Goal: Find contact information: Find contact information

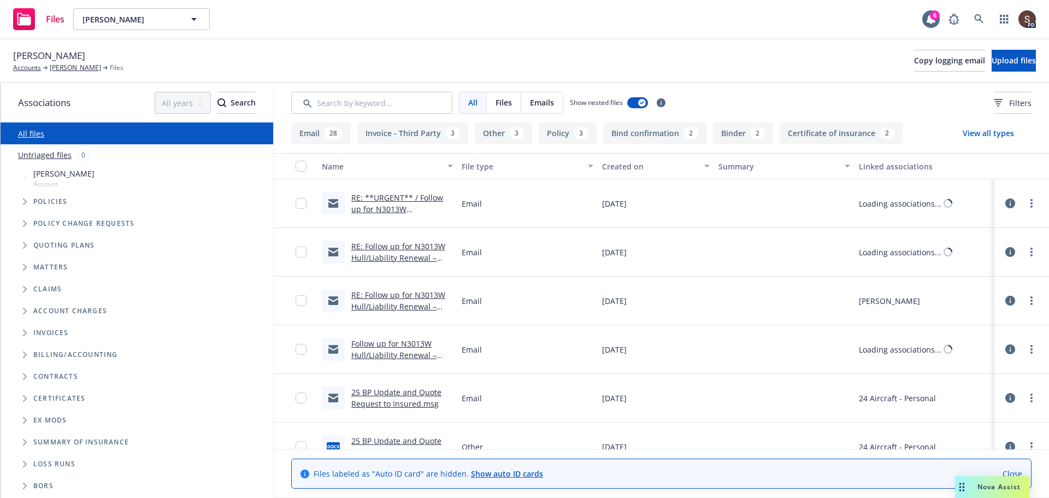
click at [403, 197] on link "RE: **URGENT** / Follow up for N3013W Hull/Liability Renewal – Request for Upda…" at bounding box center [397, 214] width 92 height 45
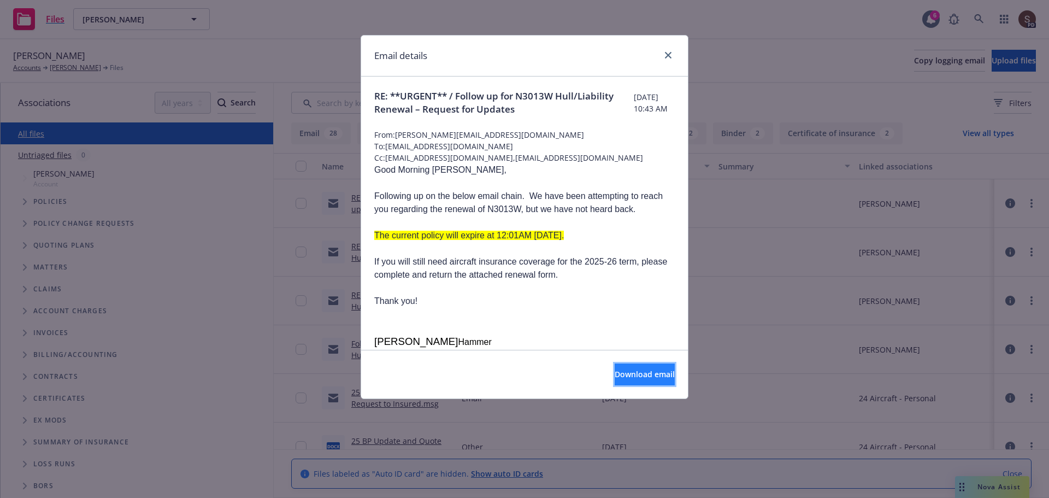
click at [615, 366] on button "Download email" at bounding box center [645, 374] width 60 height 22
drag, startPoint x: 670, startPoint y: 54, endPoint x: 662, endPoint y: 58, distance: 9.3
click at [669, 53] on icon "close" at bounding box center [668, 55] width 7 height 7
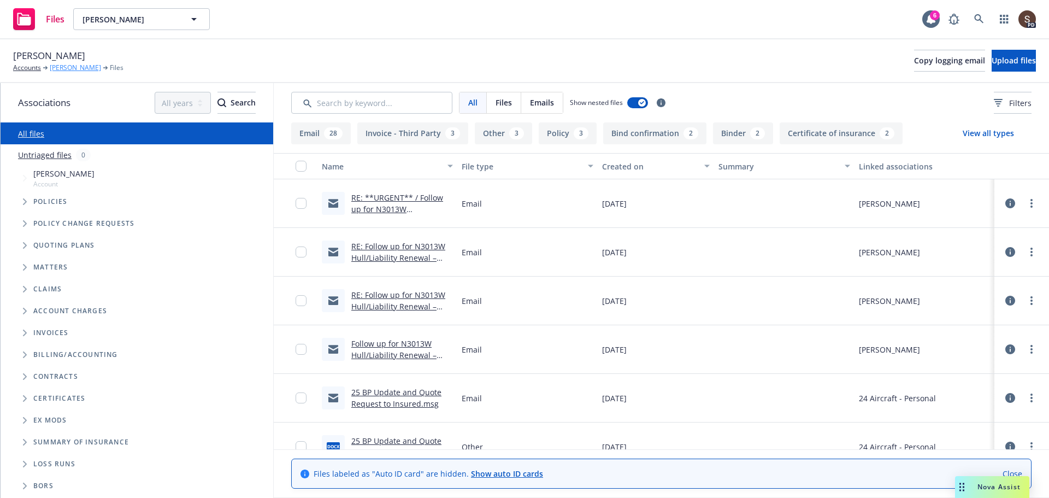
drag, startPoint x: 69, startPoint y: 68, endPoint x: 91, endPoint y: 78, distance: 24.2
click at [69, 68] on link "[PERSON_NAME]" at bounding box center [75, 68] width 51 height 10
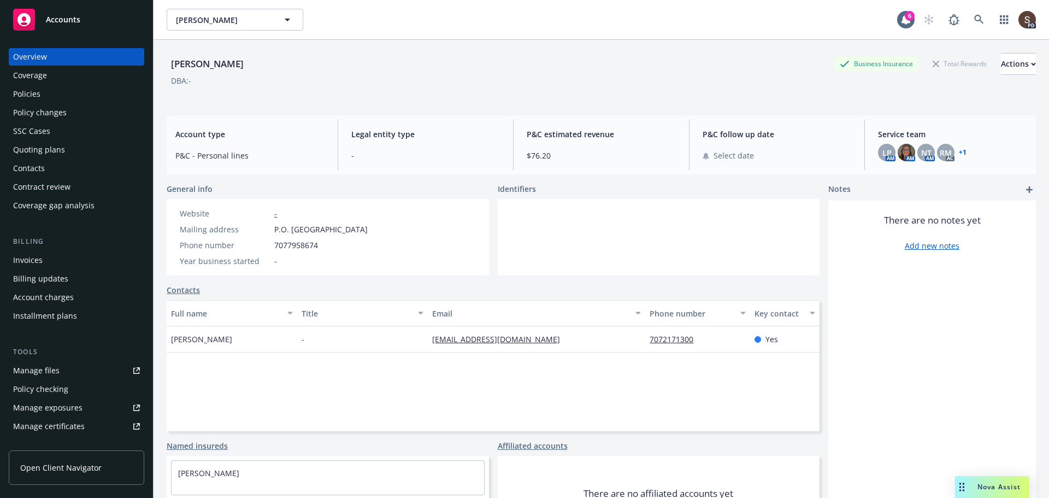
click at [42, 92] on div "Policies" at bounding box center [76, 93] width 127 height 17
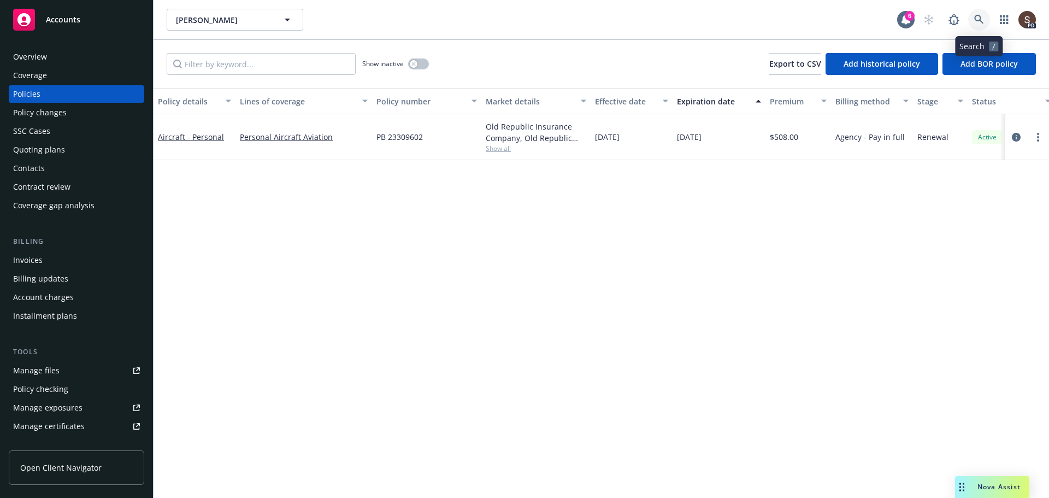
click at [977, 22] on icon at bounding box center [979, 20] width 10 height 10
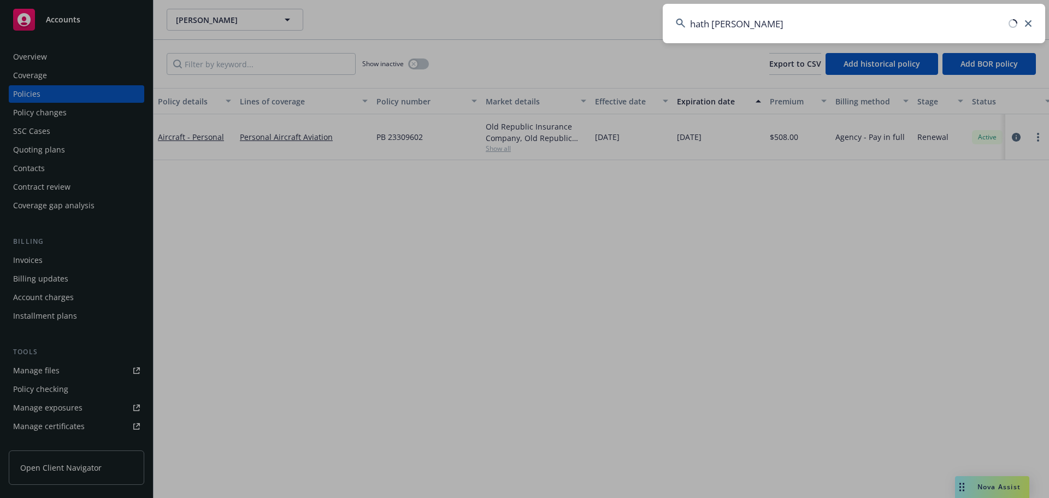
type input "hath harvey"
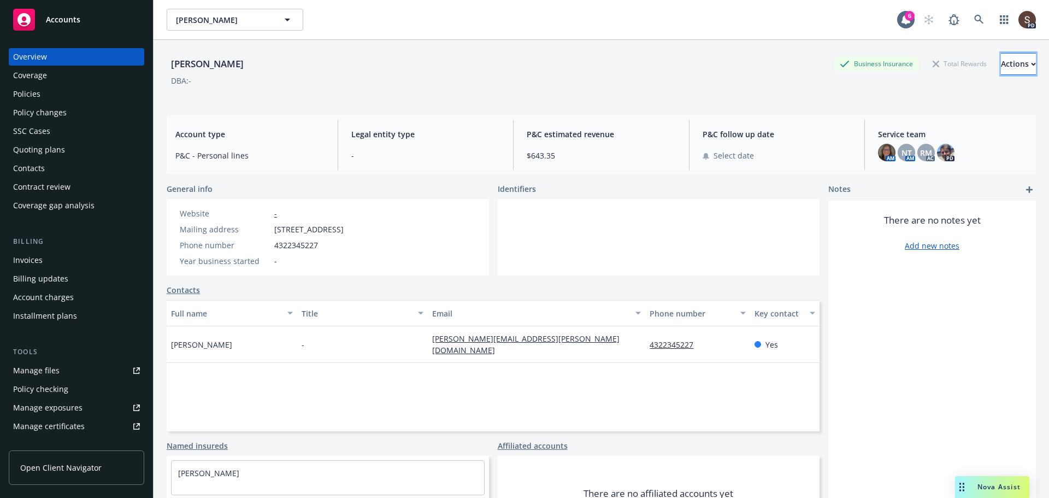
click at [1001, 65] on div "Actions" at bounding box center [1018, 64] width 35 height 21
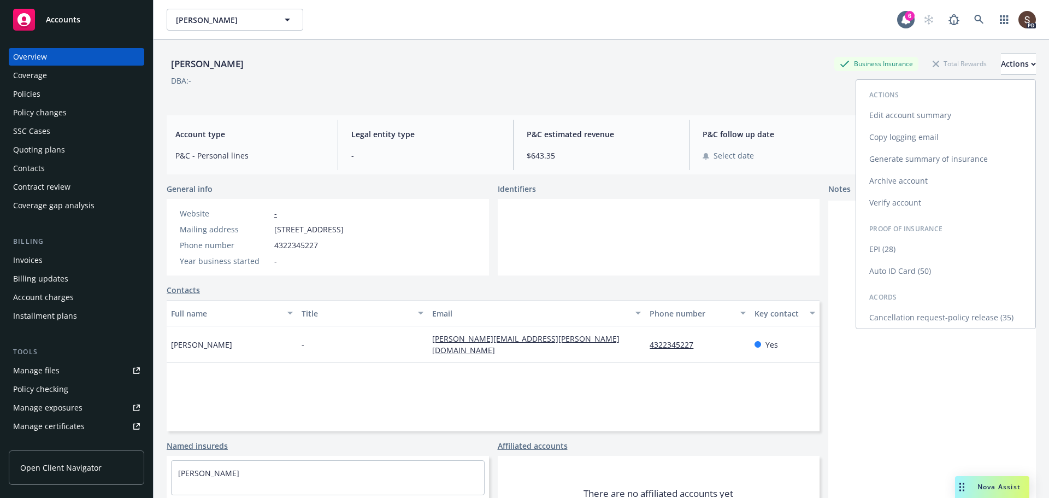
click at [919, 318] on link "Cancellation request-policy release (35)" at bounding box center [945, 317] width 179 height 22
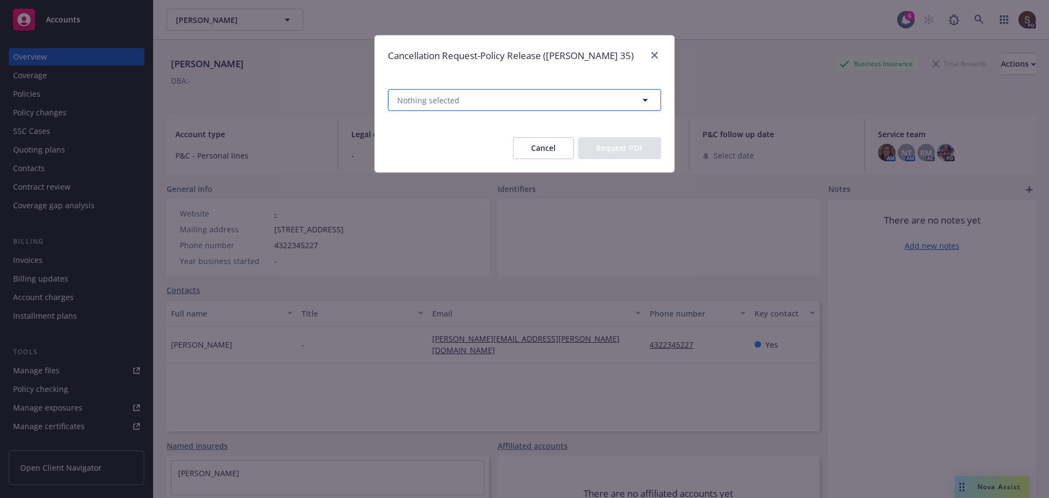
click at [647, 100] on icon "button" at bounding box center [645, 99] width 13 height 13
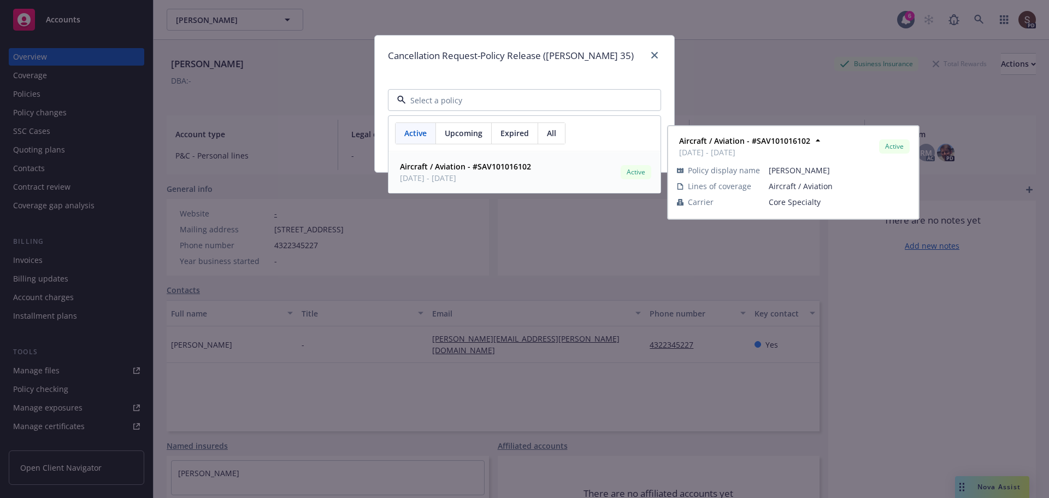
click at [442, 168] on strong "Aircraft / Aviation - #SAV101016102" at bounding box center [465, 166] width 131 height 10
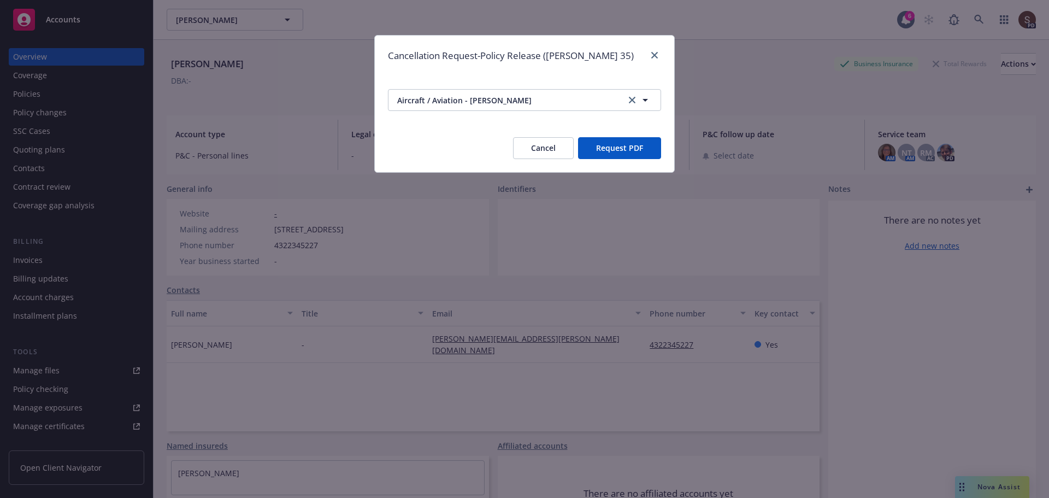
click at [604, 149] on button "Request PDF" at bounding box center [619, 148] width 83 height 22
click at [555, 143] on button "Cancel" at bounding box center [543, 148] width 61 height 22
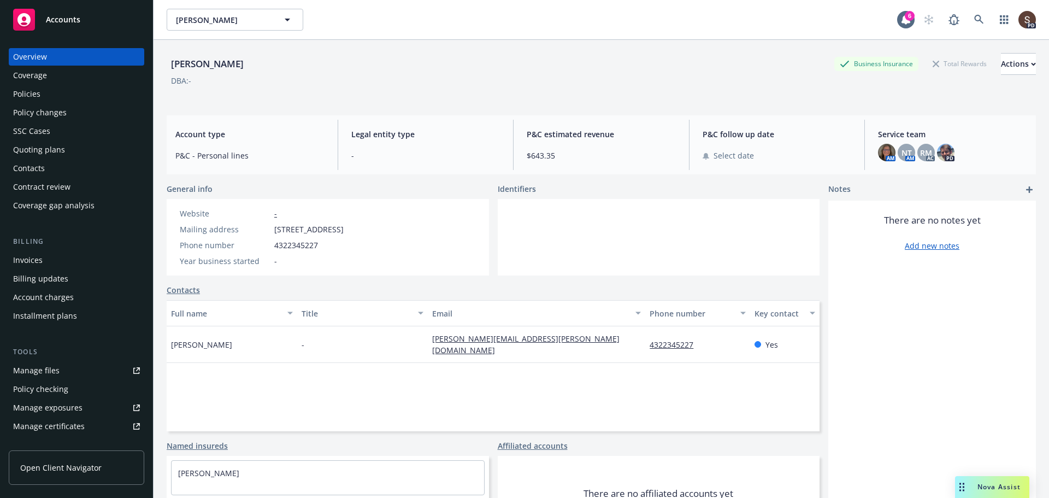
click at [40, 368] on div "Manage files" at bounding box center [36, 370] width 46 height 17
click at [30, 163] on div "Contacts" at bounding box center [29, 168] width 32 height 17
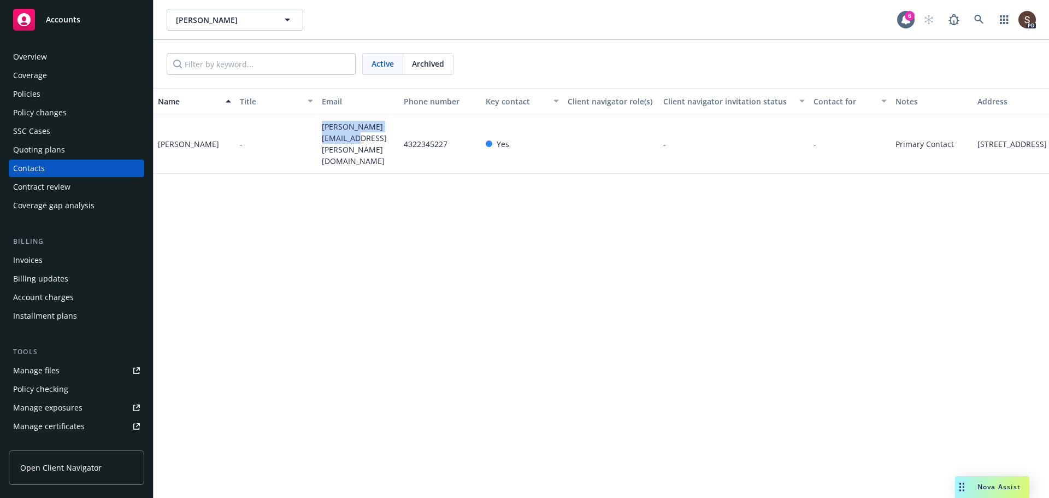
drag, startPoint x: 323, startPoint y: 132, endPoint x: 380, endPoint y: 144, distance: 58.6
click at [380, 144] on span "riley.harvey@gmail.com" at bounding box center [358, 144] width 73 height 46
copy span "riley.harvey@gmail.com"
